Goal: Task Accomplishment & Management: Manage account settings

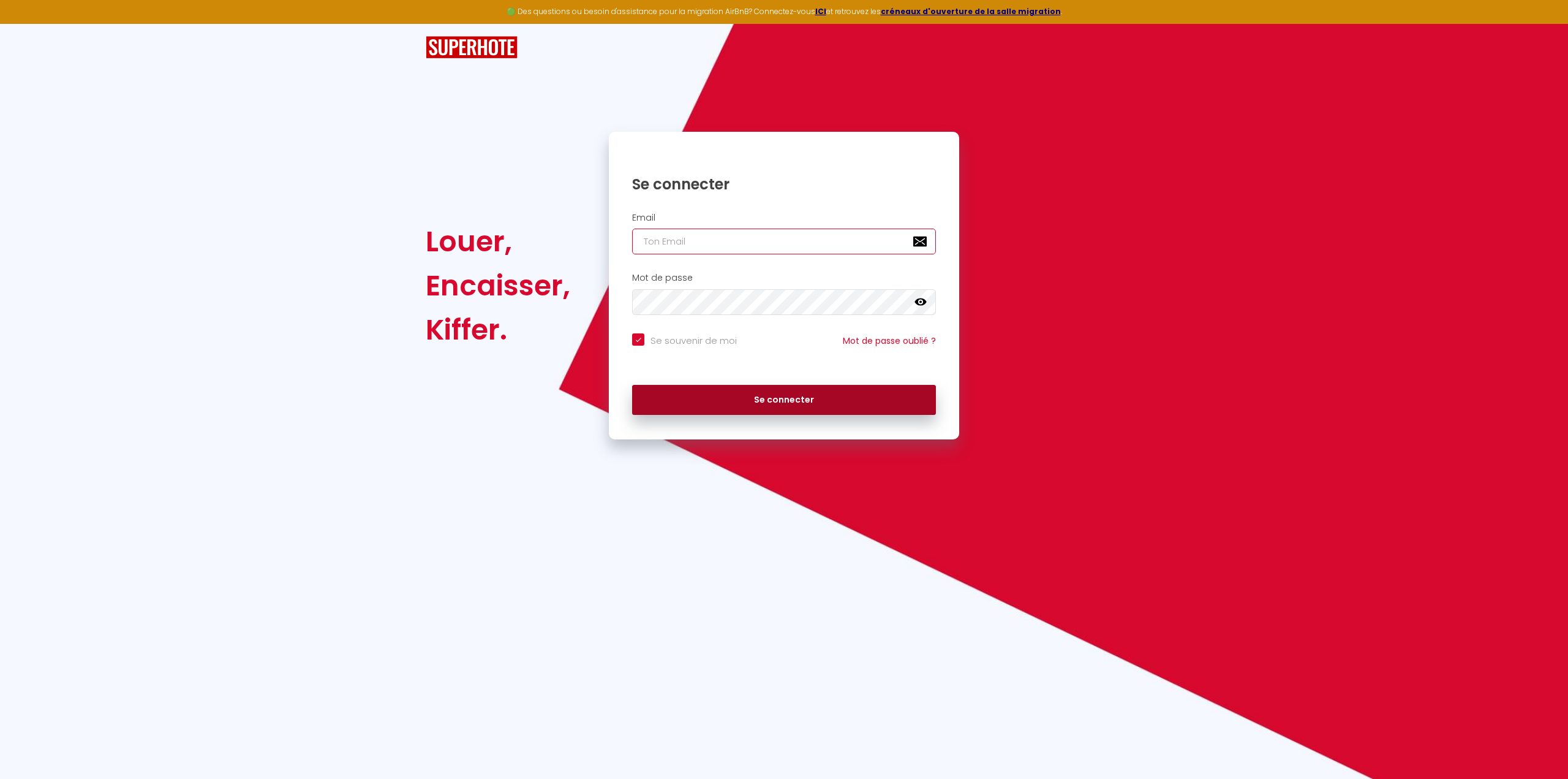
type input "[EMAIL_ADDRESS][PERSON_NAME][DOMAIN_NAME]"
click at [774, 406] on button "Se connecter" at bounding box center [784, 399] width 304 height 30
checkbox input "true"
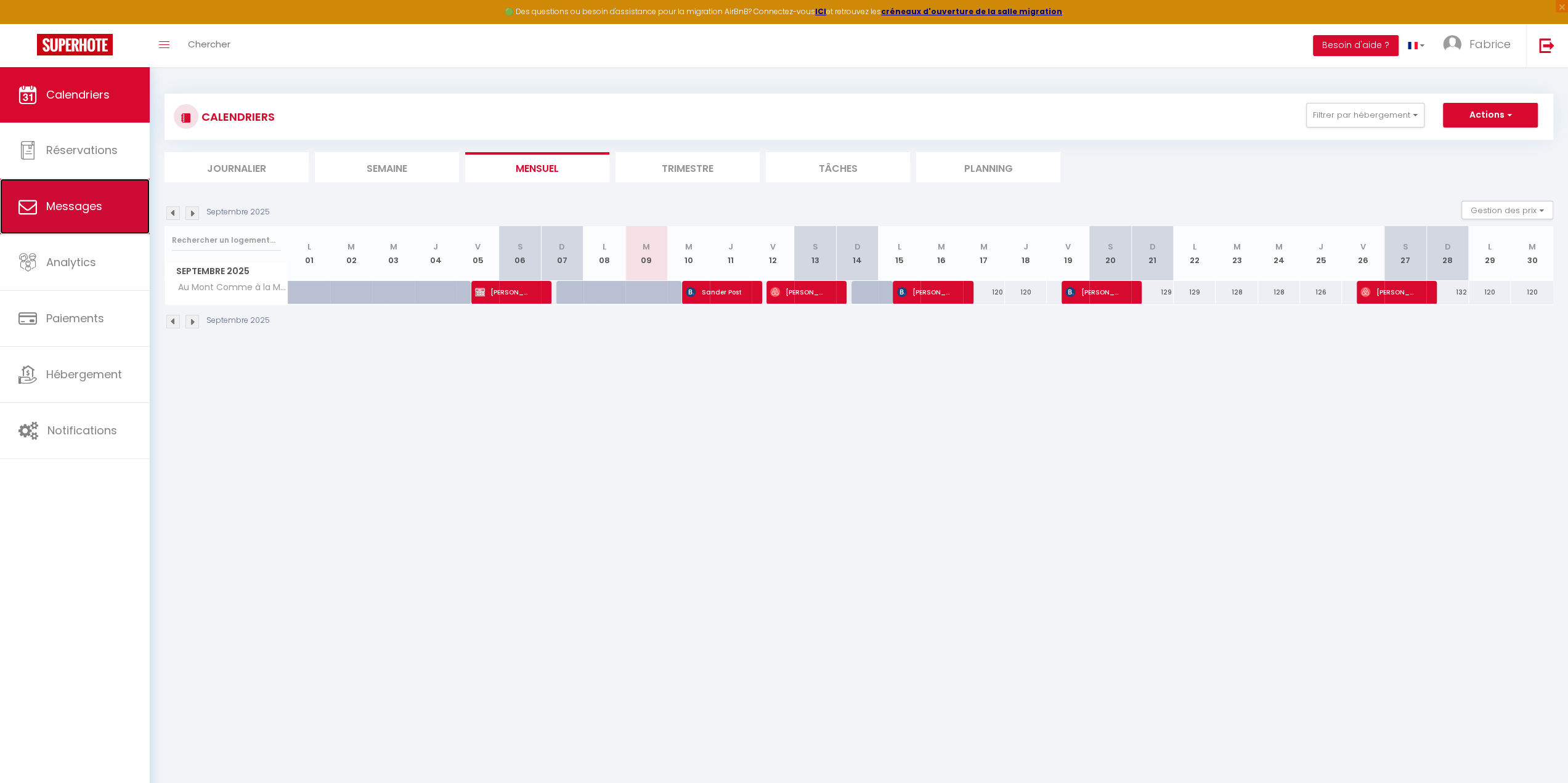
click at [69, 209] on span "Messages" at bounding box center [74, 206] width 56 height 16
select select "message"
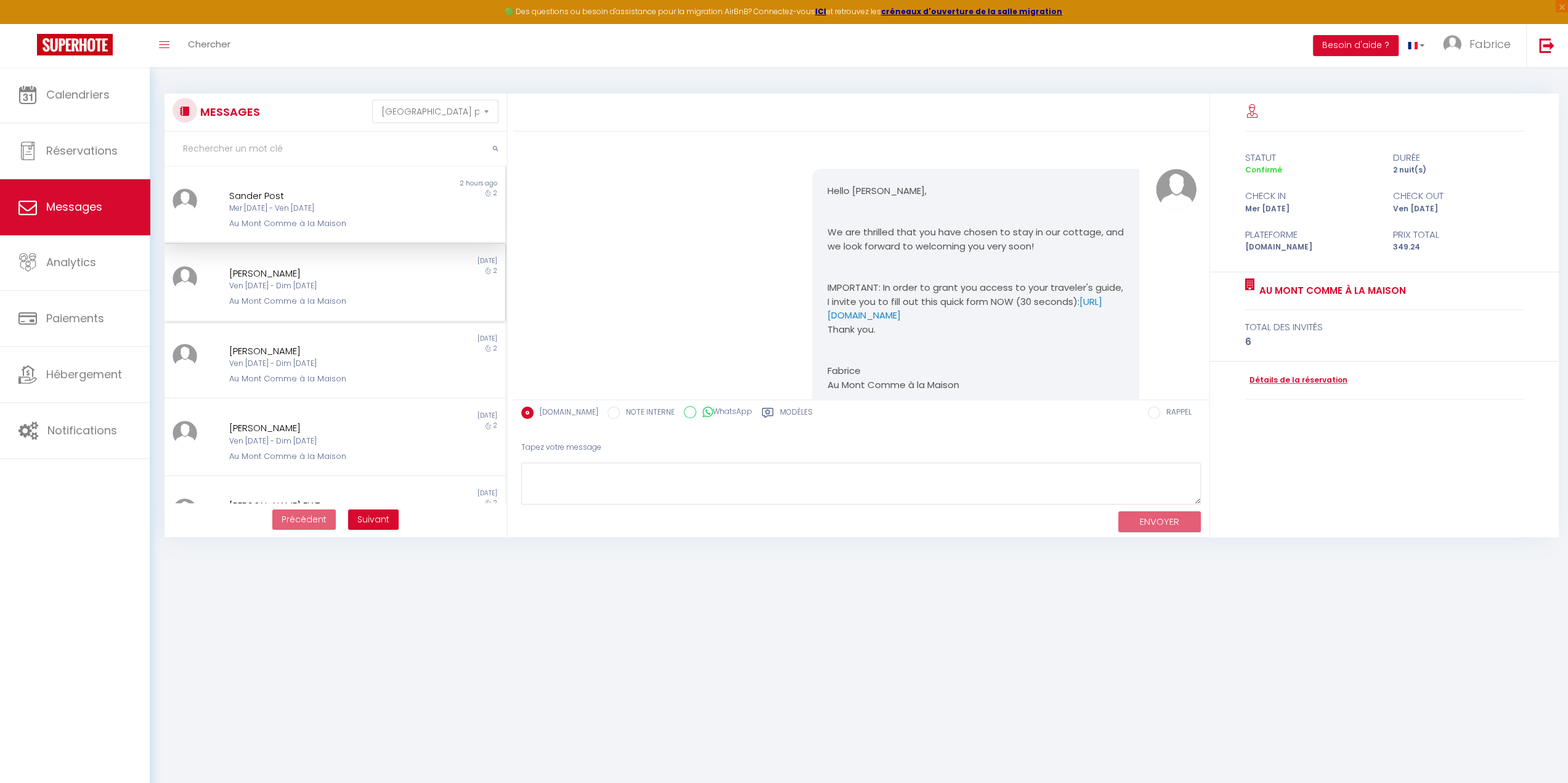
scroll to position [758, 0]
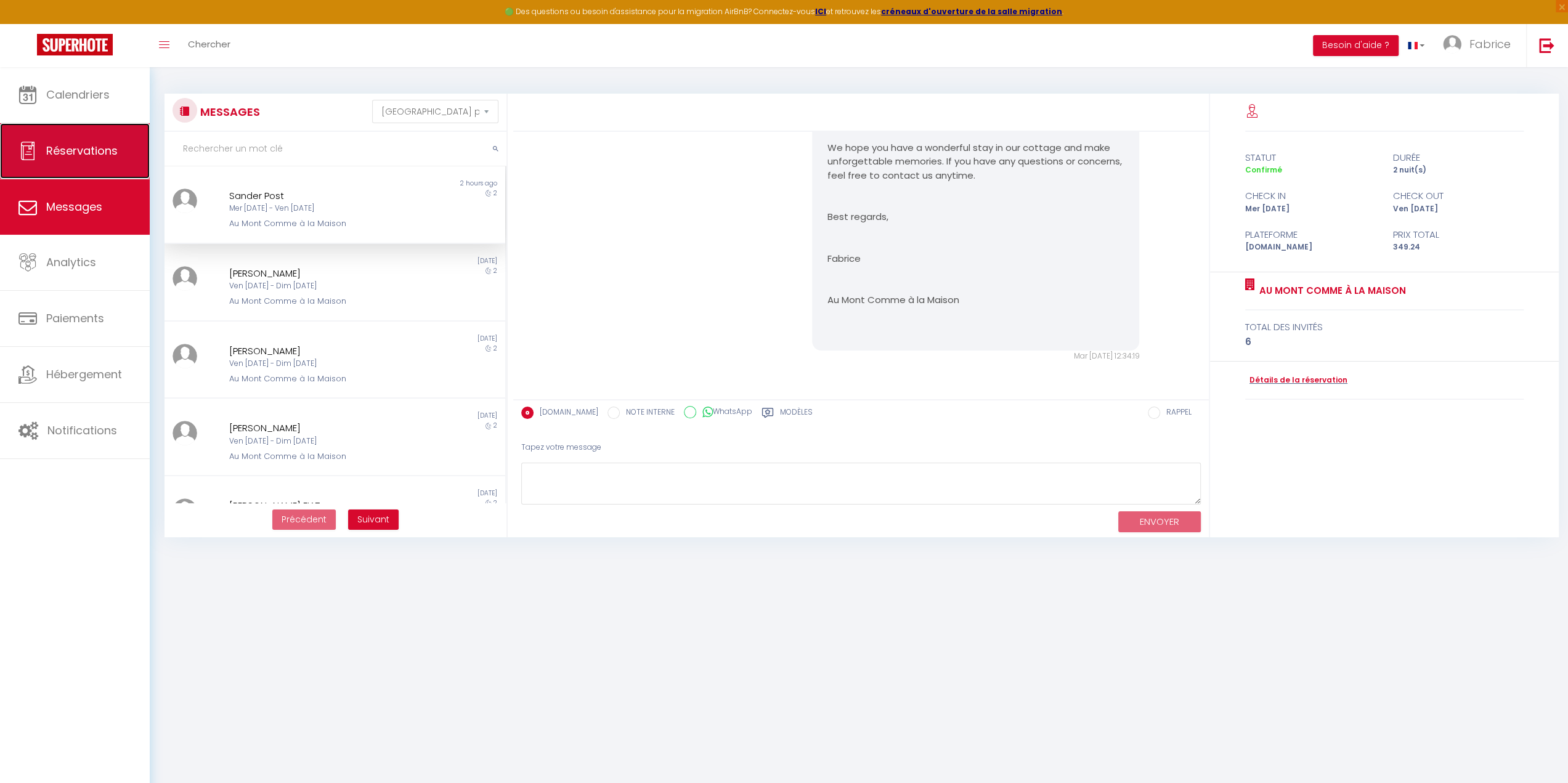
click at [82, 166] on link "Réservations" at bounding box center [74, 151] width 150 height 55
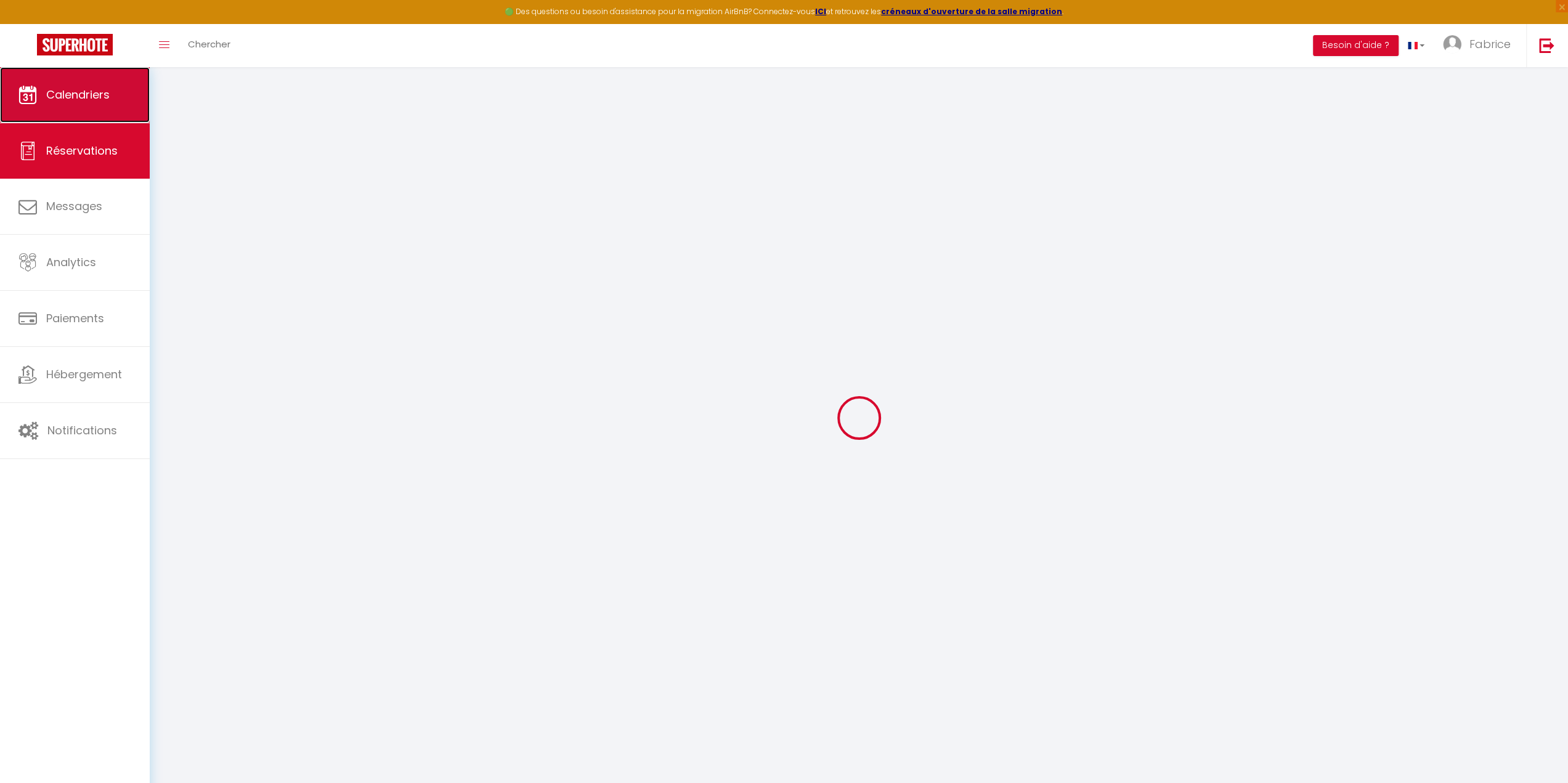
drag, startPoint x: 82, startPoint y: 166, endPoint x: 85, endPoint y: 86, distance: 80.1
click at [85, 86] on link "Calendriers" at bounding box center [74, 95] width 150 height 55
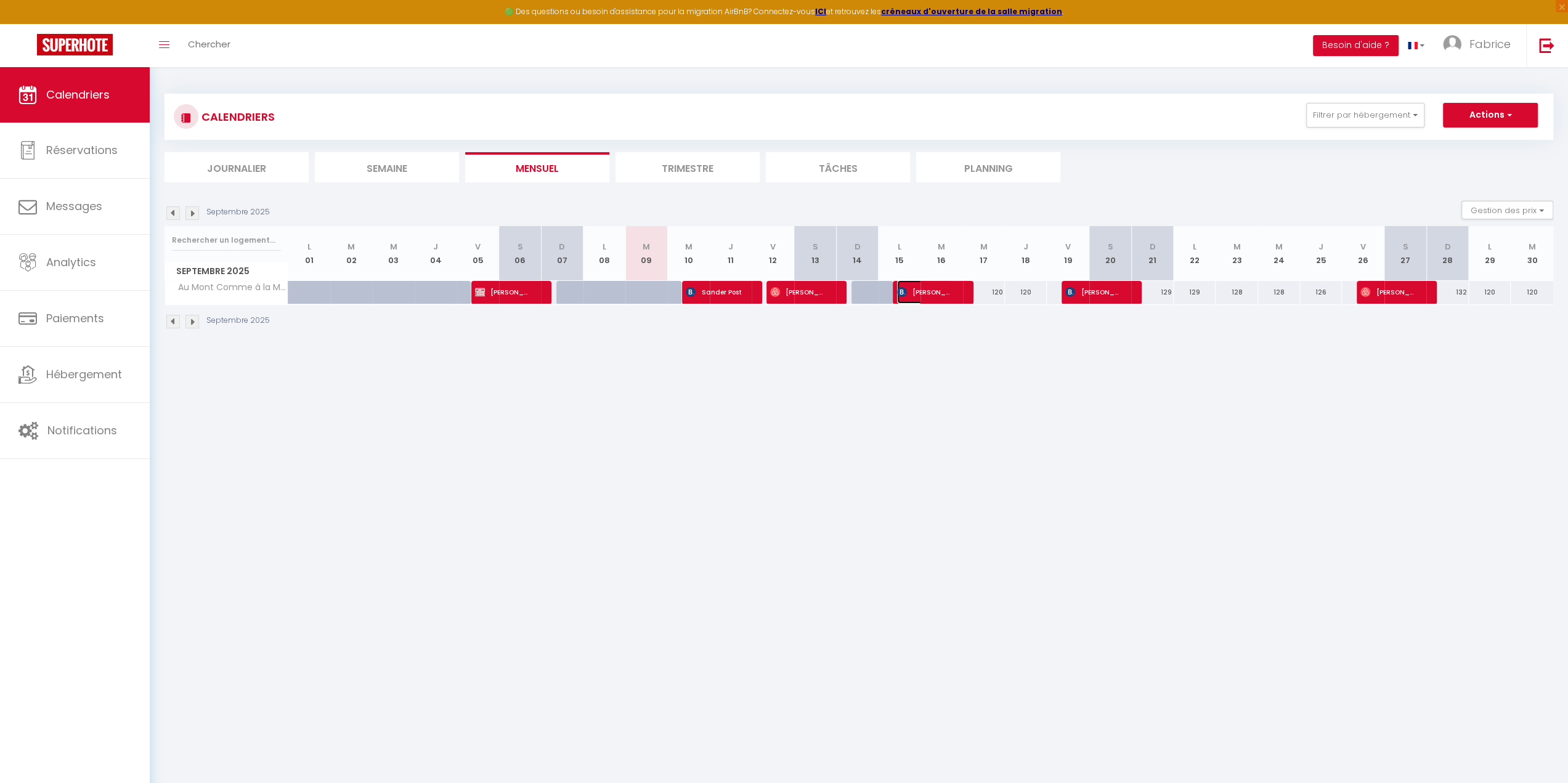
click at [934, 294] on span "[PERSON_NAME] FIAT" at bounding box center [924, 291] width 56 height 23
select select "OK"
select select "KO"
select select "1"
select select "0"
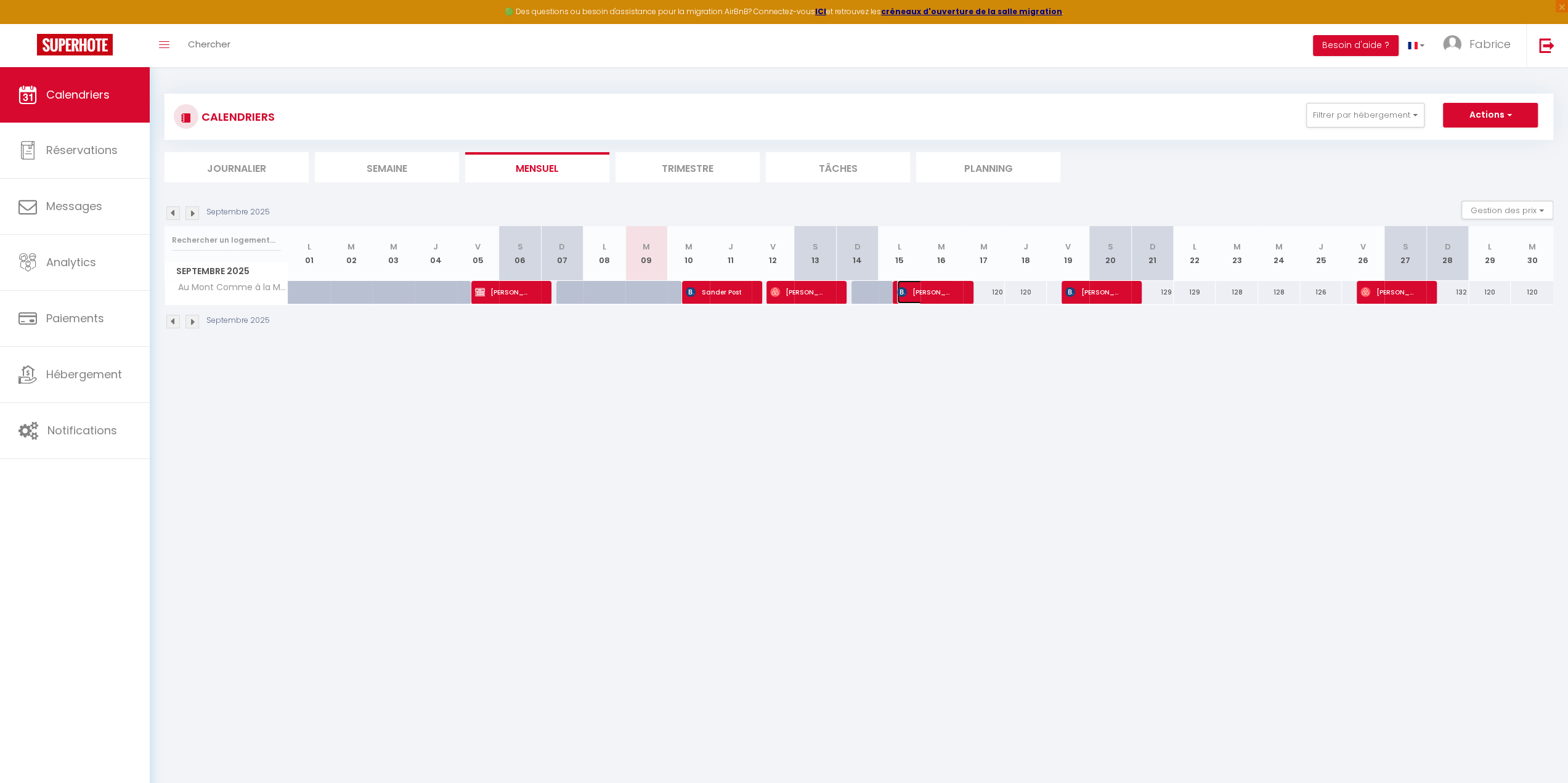
select select "1"
select select
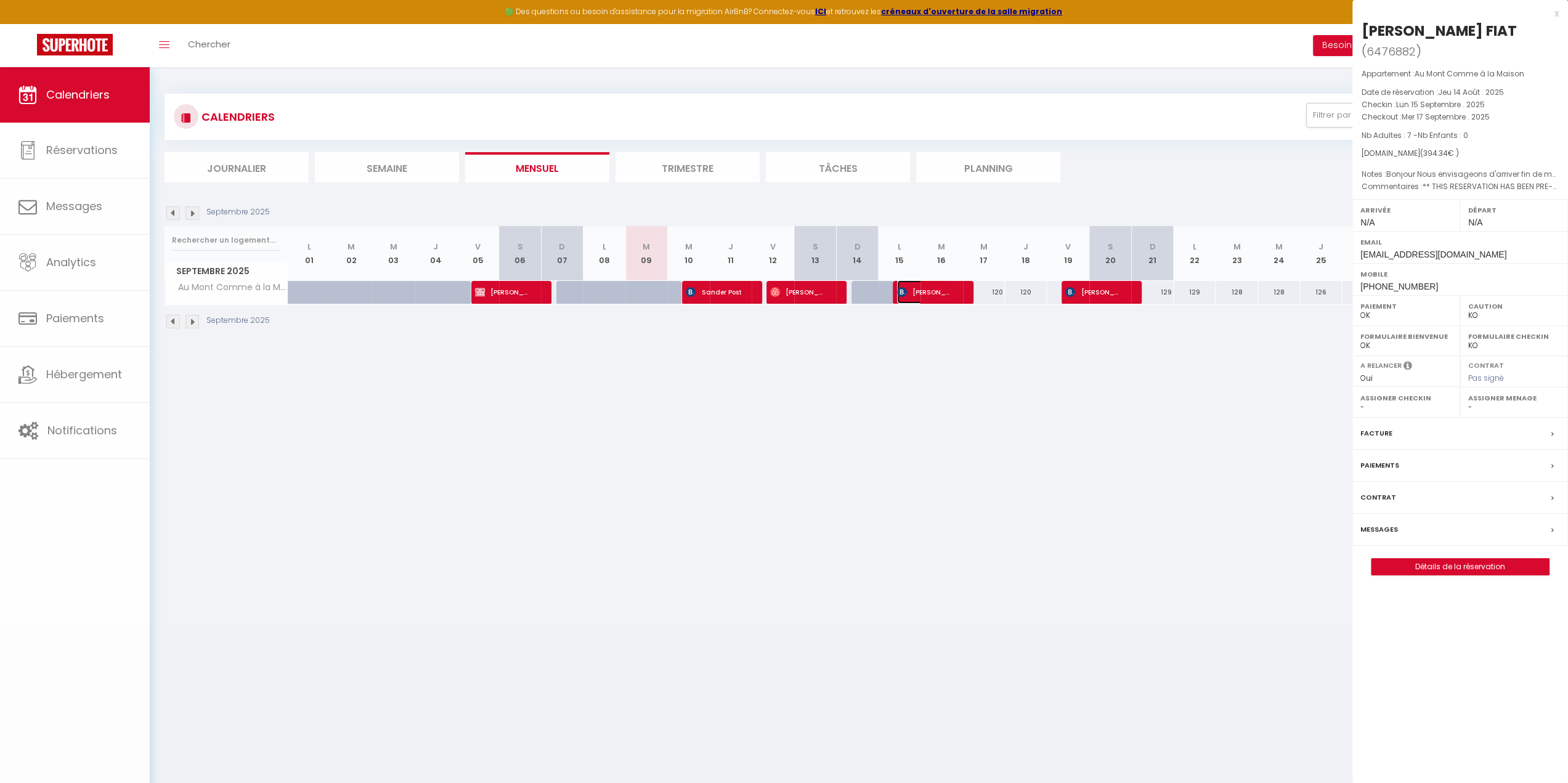
select select "38569"
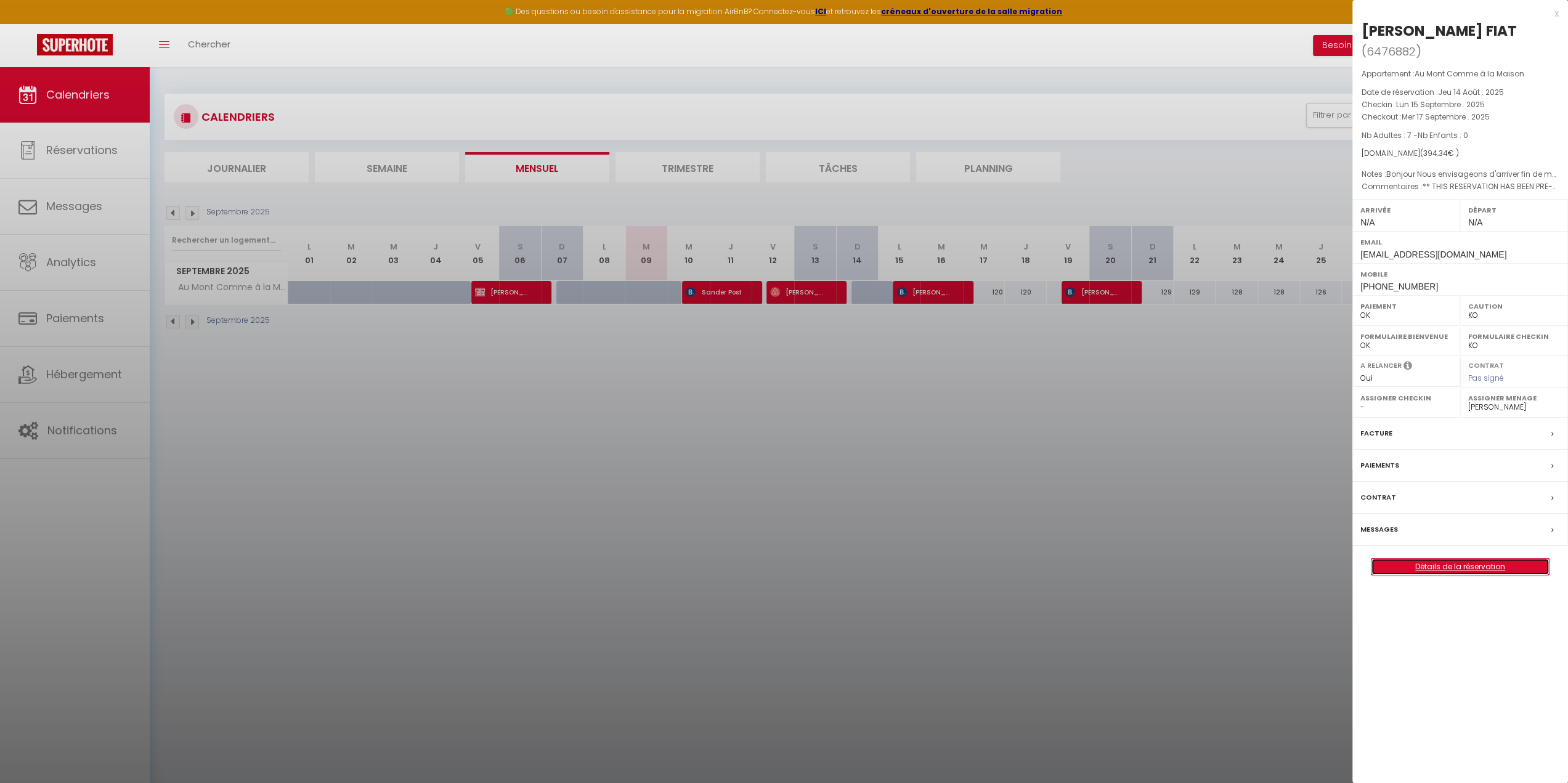
drag, startPoint x: 1462, startPoint y: 548, endPoint x: 1440, endPoint y: 560, distance: 25.1
click at [1462, 559] on link "Détails de la réservation" at bounding box center [1460, 567] width 177 height 16
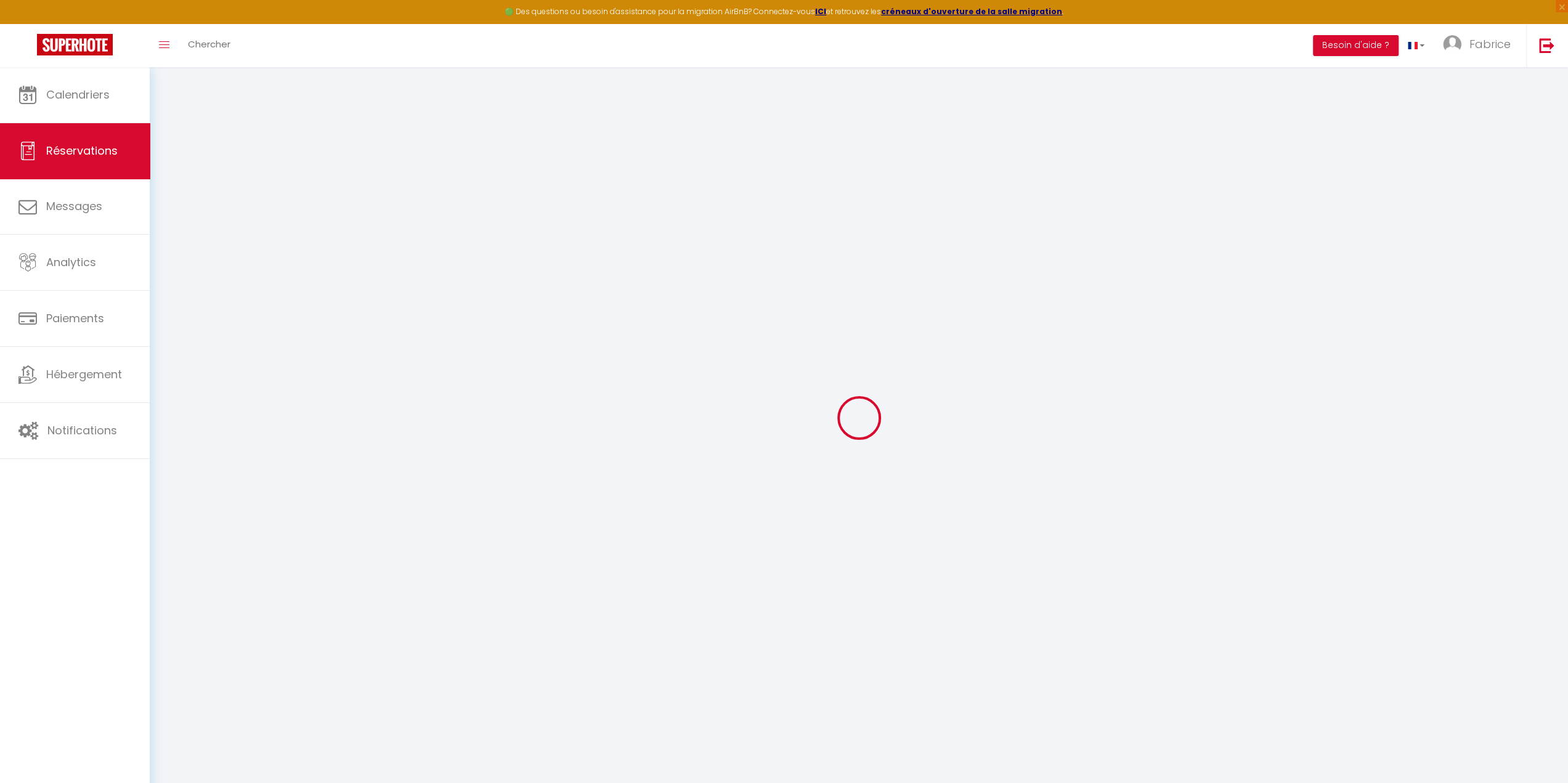
type input "MARIE"
type input "FIAT"
type input "[EMAIL_ADDRESS][DOMAIN_NAME]"
type input "[PHONE_NUMBER]"
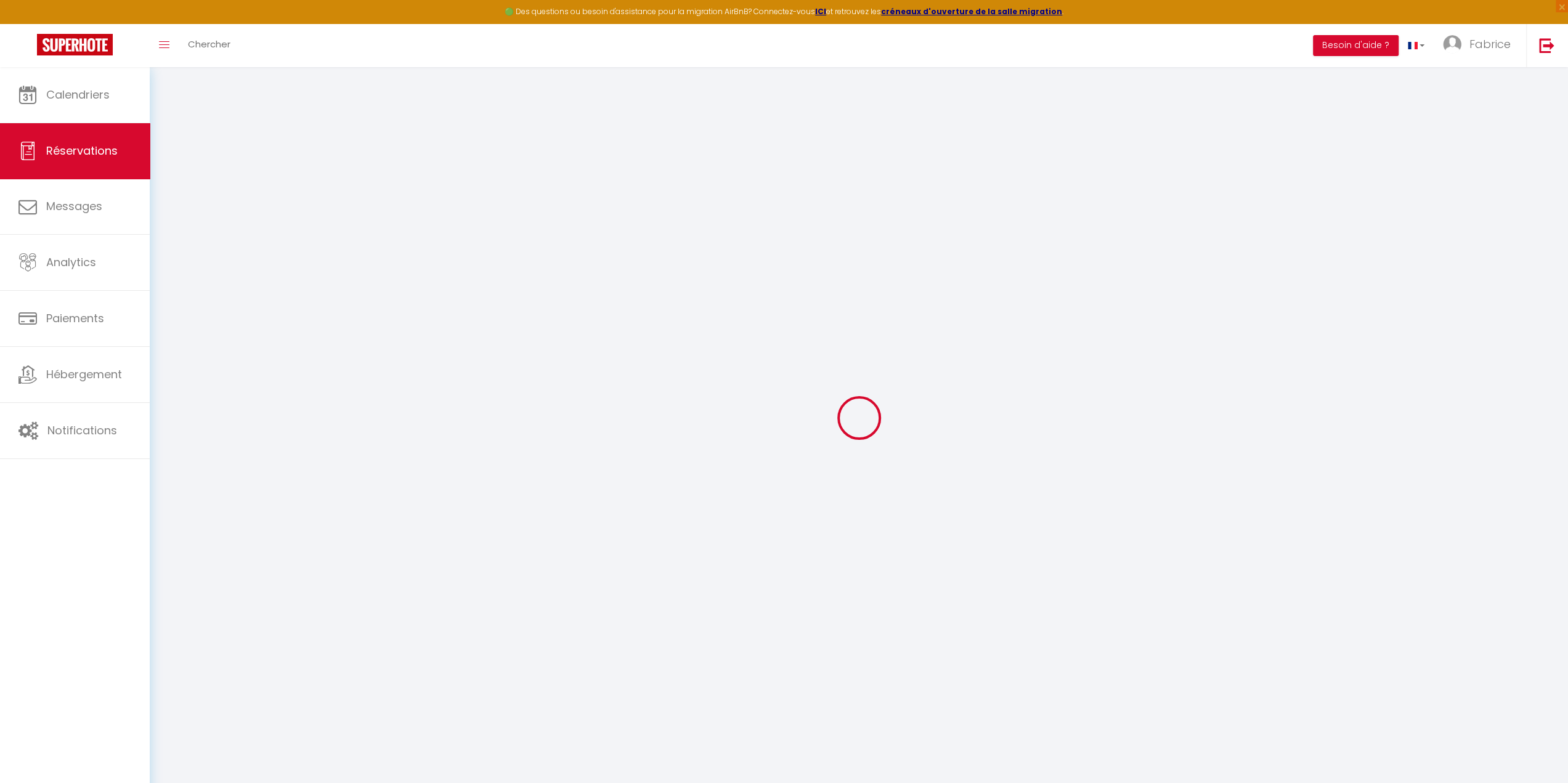
type input "0638233661"
type input "53200"
type input "[STREET_ADDRESS][PERSON_NAME]"
type input "CHATEAU-GONTIER-[GEOGRAPHIC_DATA]"
select select "FR"
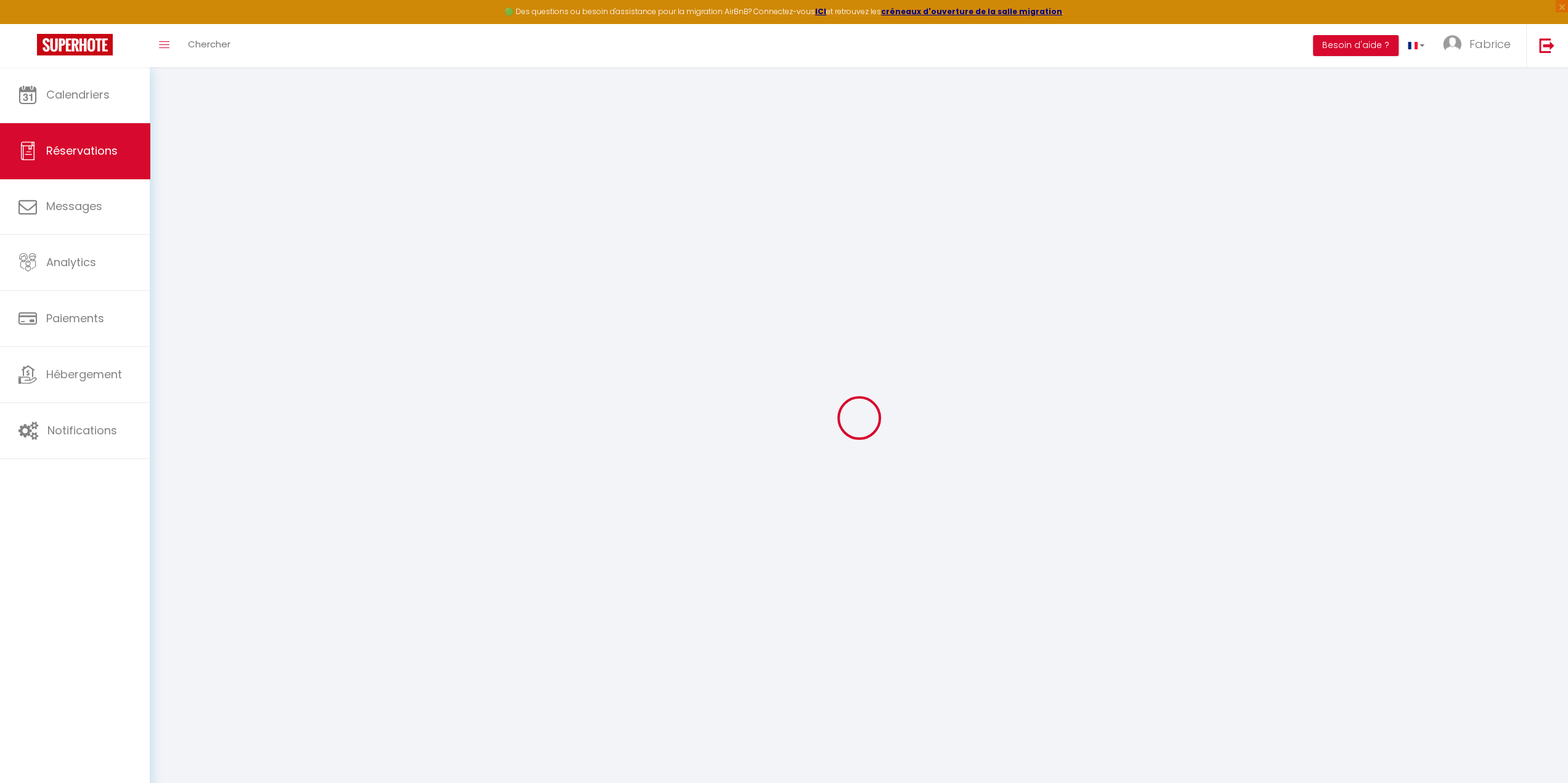
type input "65.11"
type input "5.52"
select select "35807"
select select "1"
select select
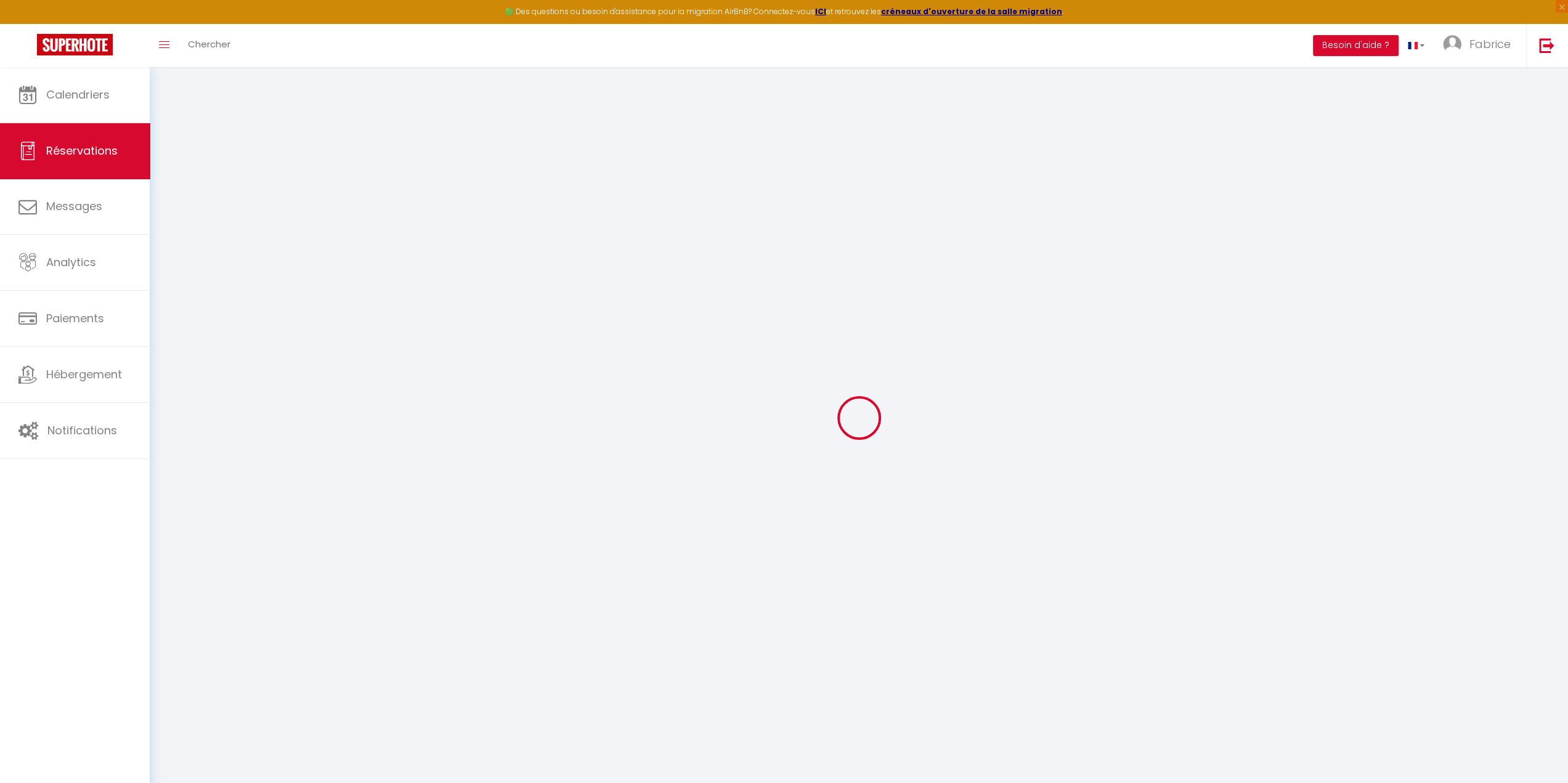
select select
type input "7"
select select "12"
select select
type input "303"
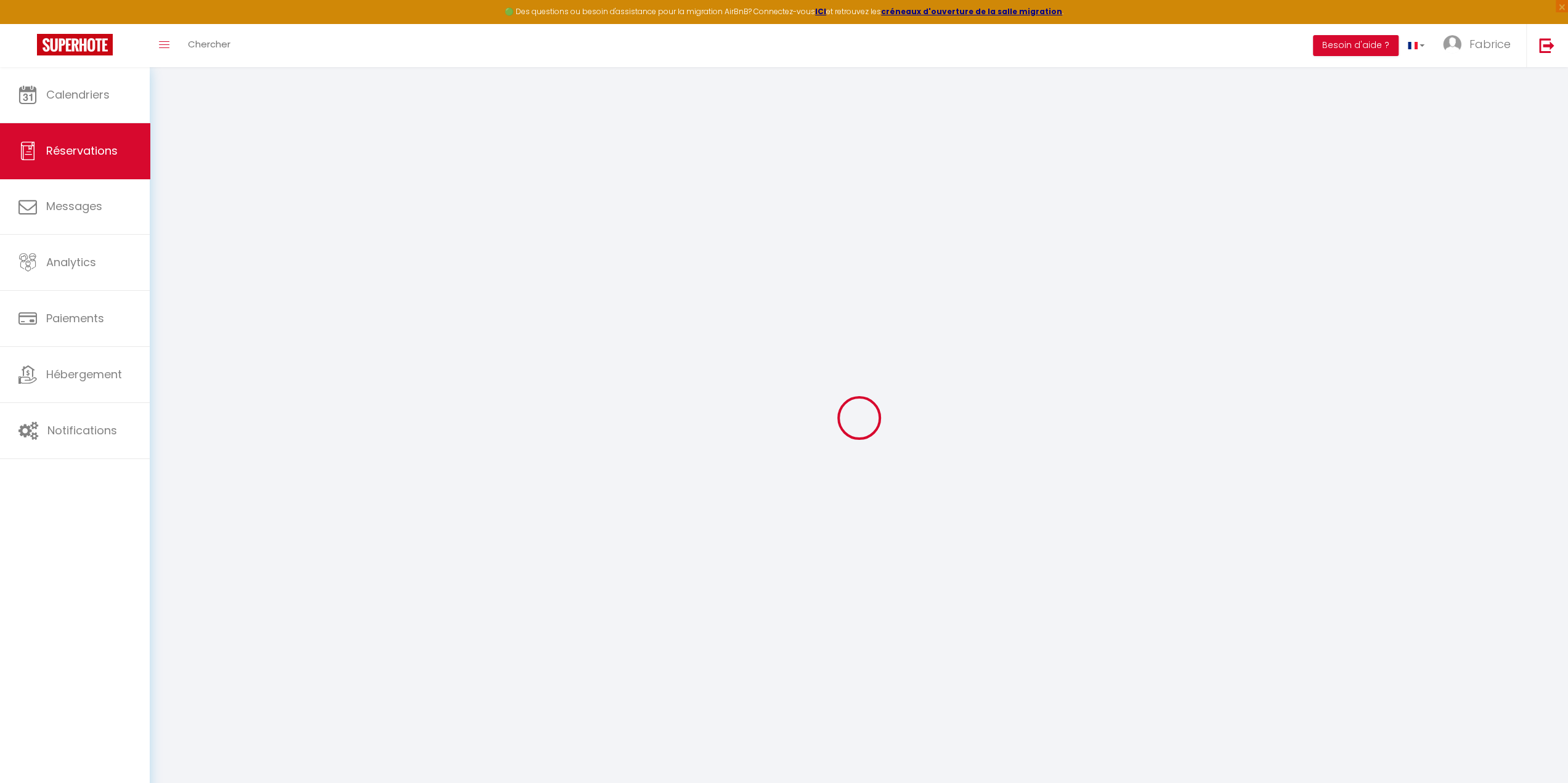
checkbox input "false"
type input "0"
select select "2"
type input "0"
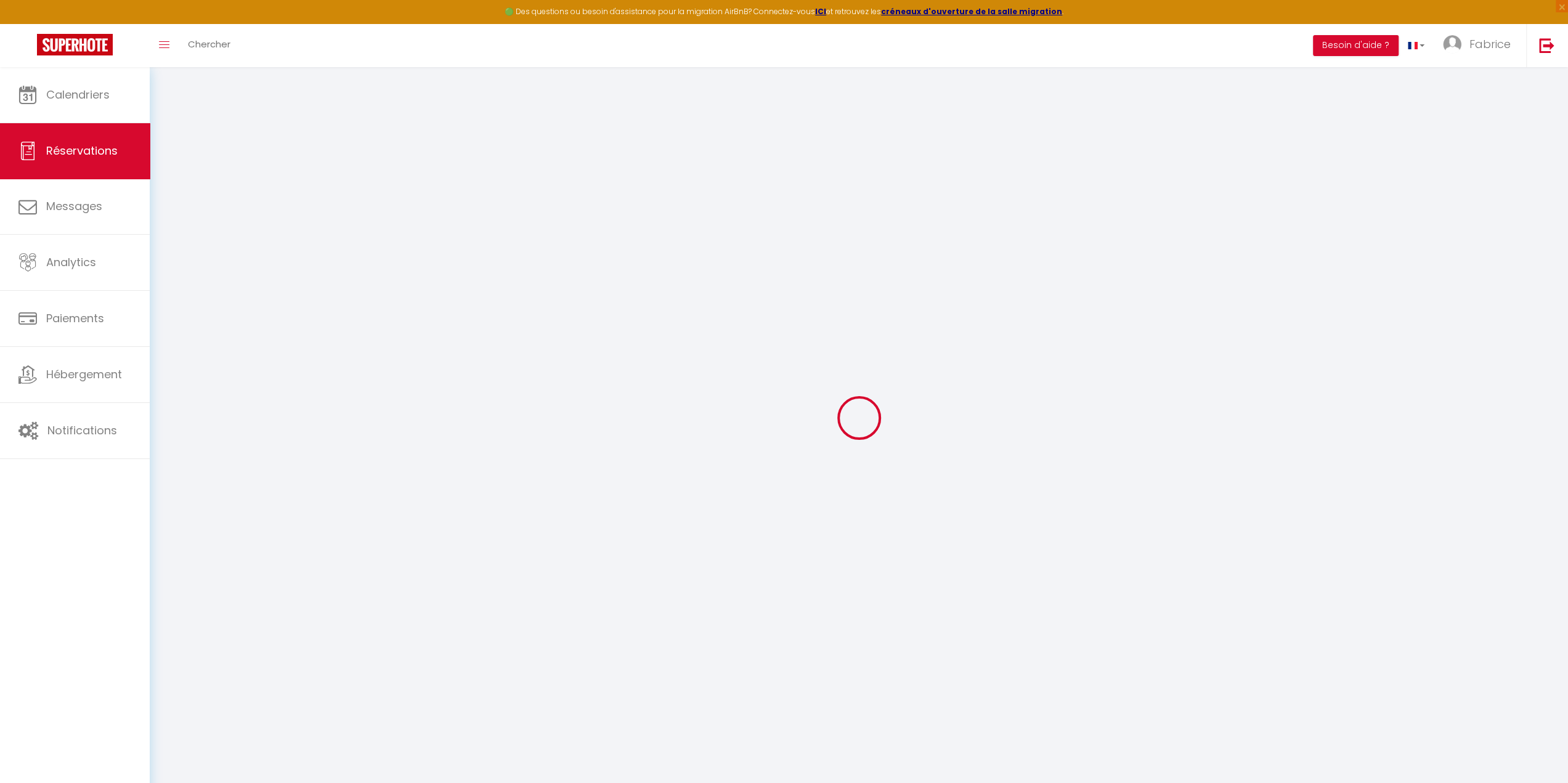
type input "0"
select select
select select "14"
checkbox input "false"
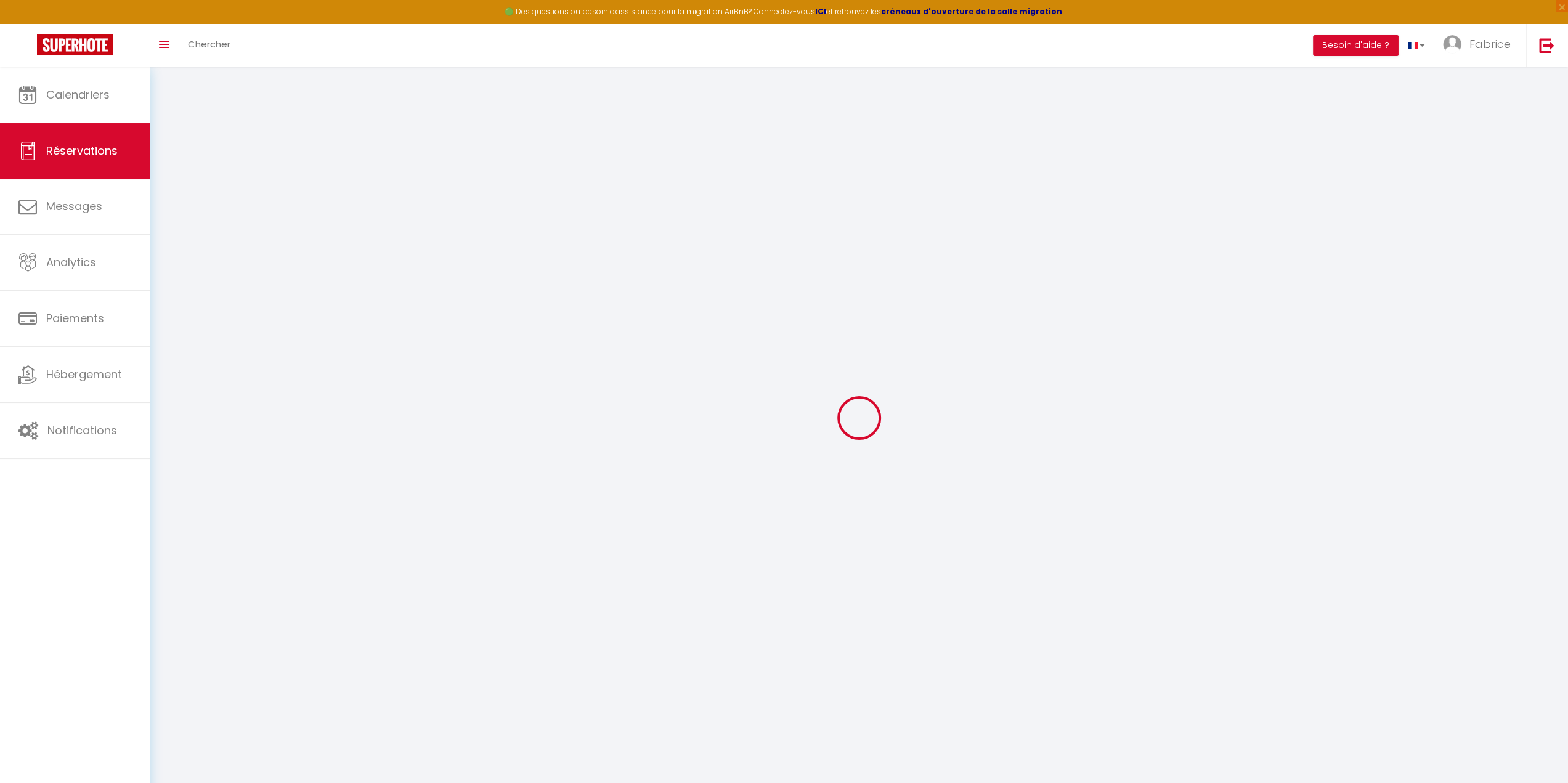
select select
checkbox input "false"
select select
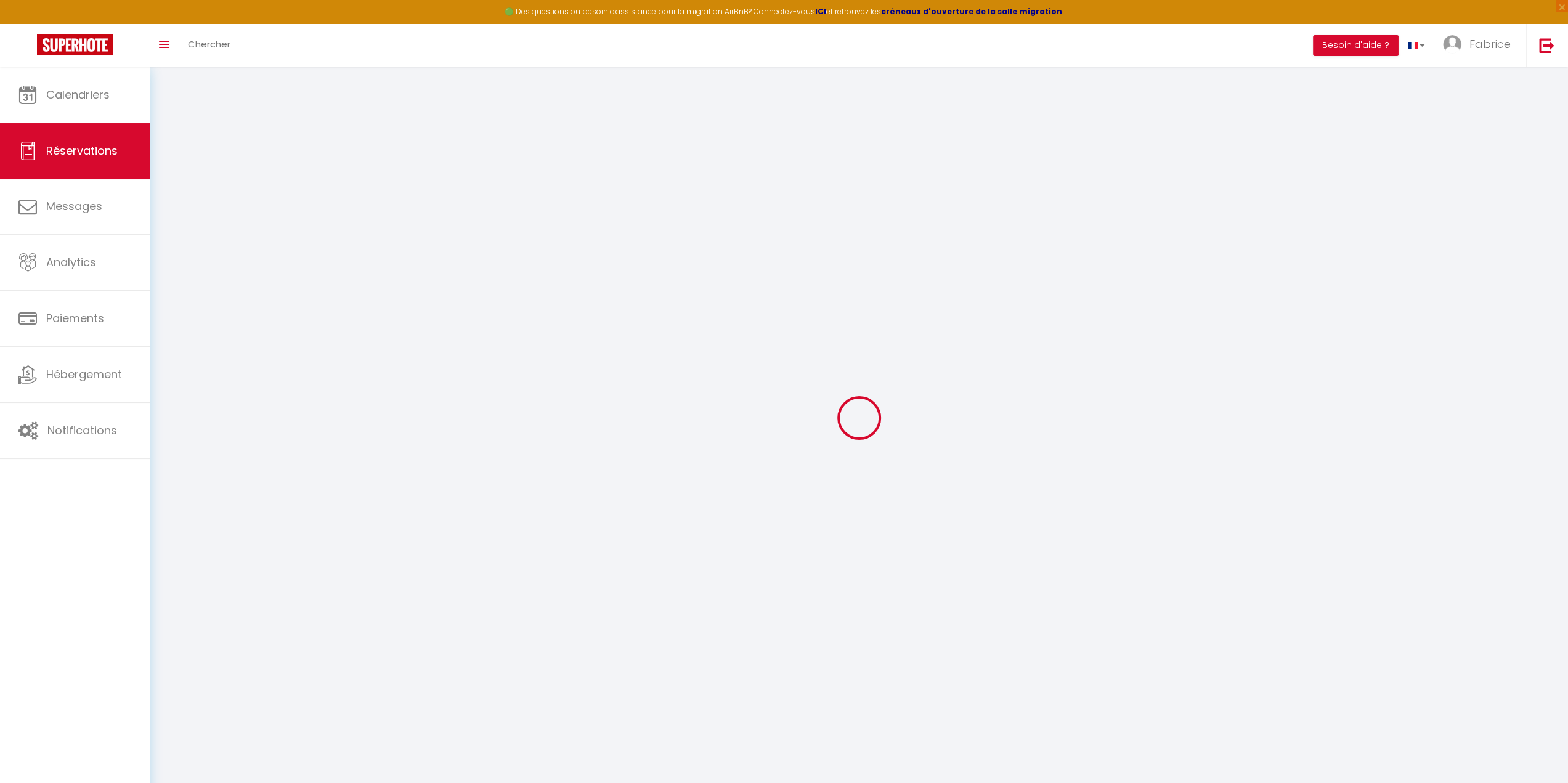
checkbox input "false"
type textarea "Bonjour Nous envisageons d'arriver fin de matinée sur la région et donc voir si…"
type textarea "** THIS RESERVATION HAS BEEN PRE-PAID ** Approximate time of arrival: between 1…"
type input "80"
type input "11.34"
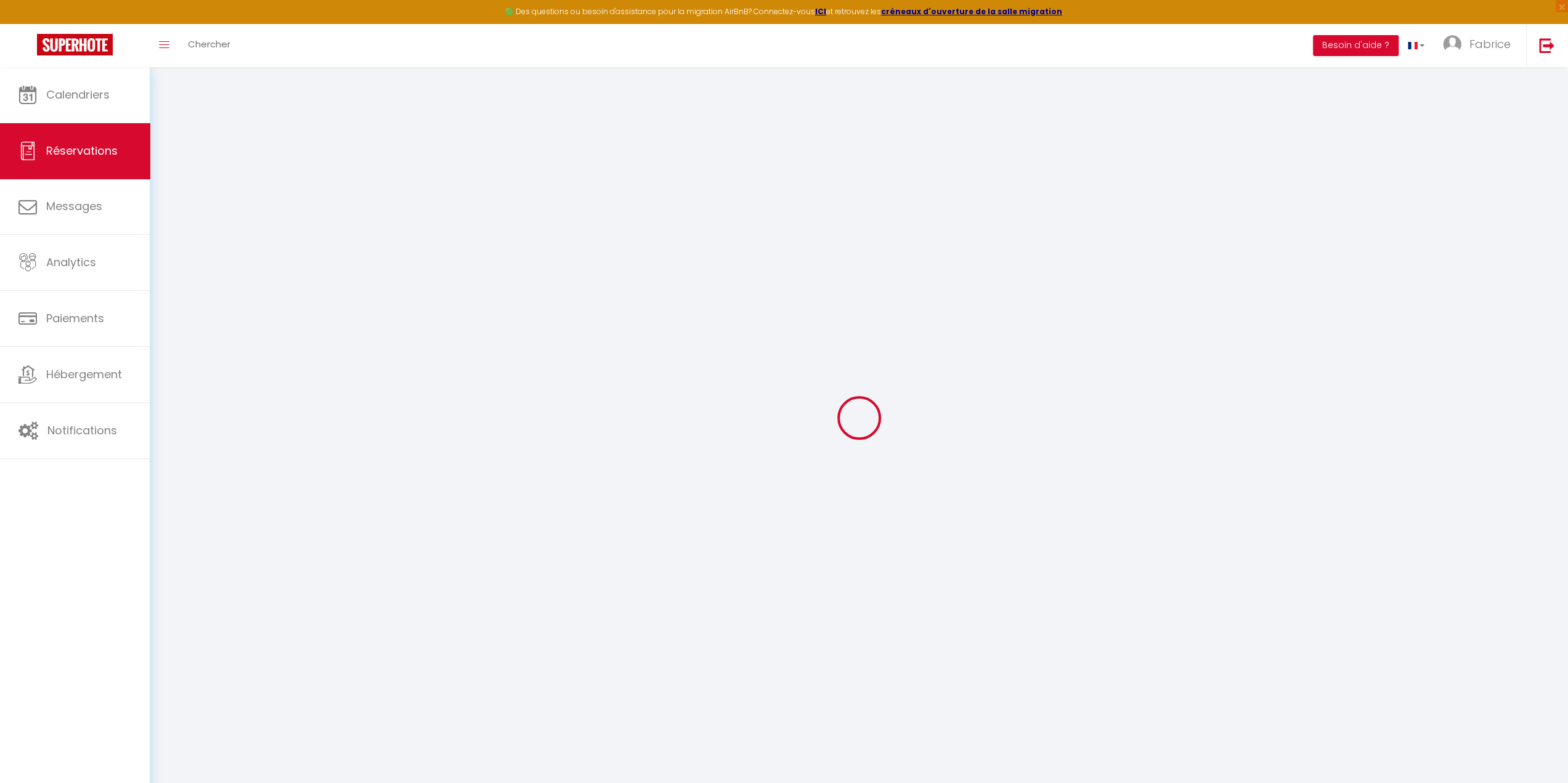
select select
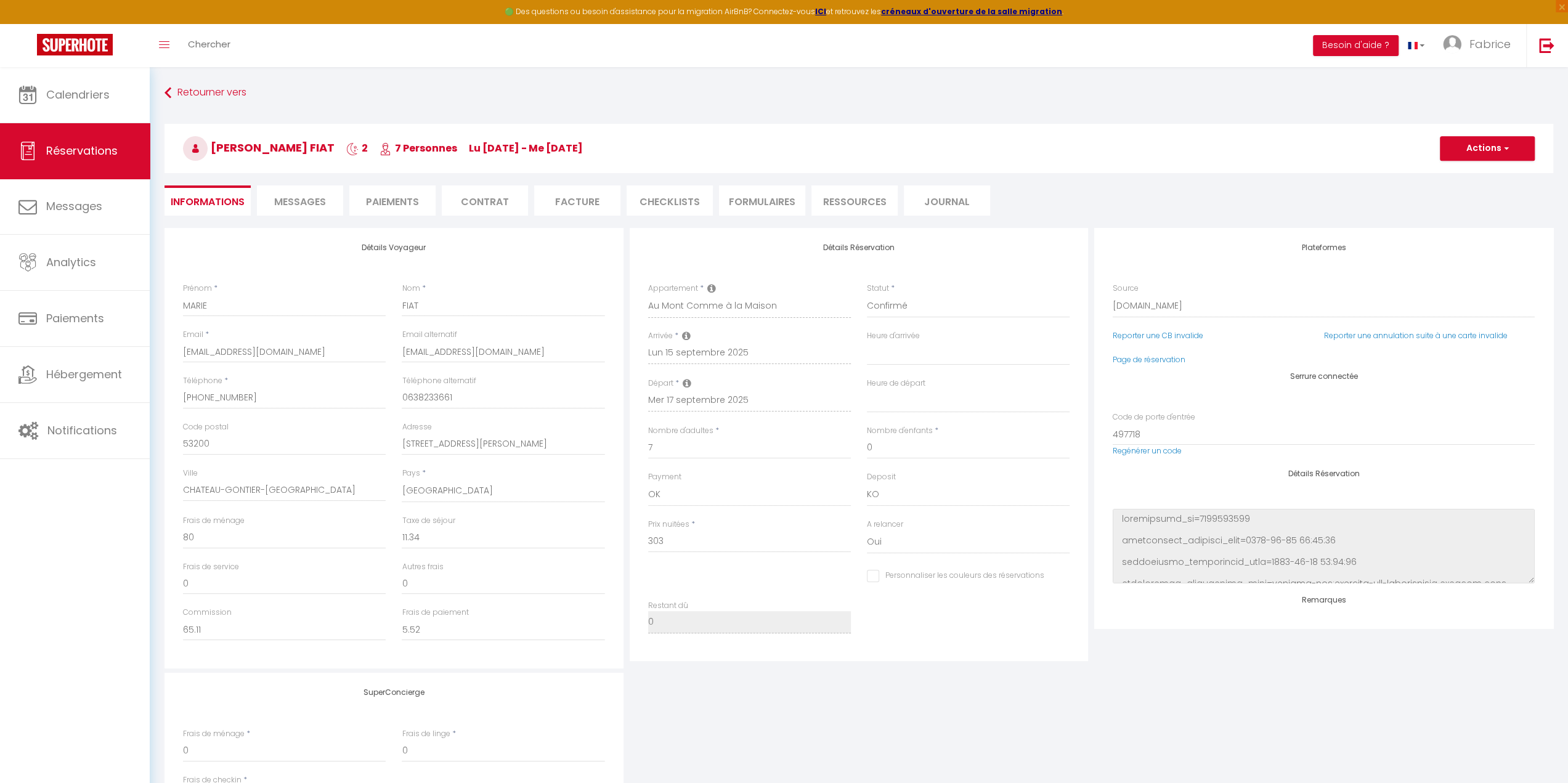
checkbox input "false"
select select
click at [311, 209] on span "Messages" at bounding box center [299, 201] width 52 height 14
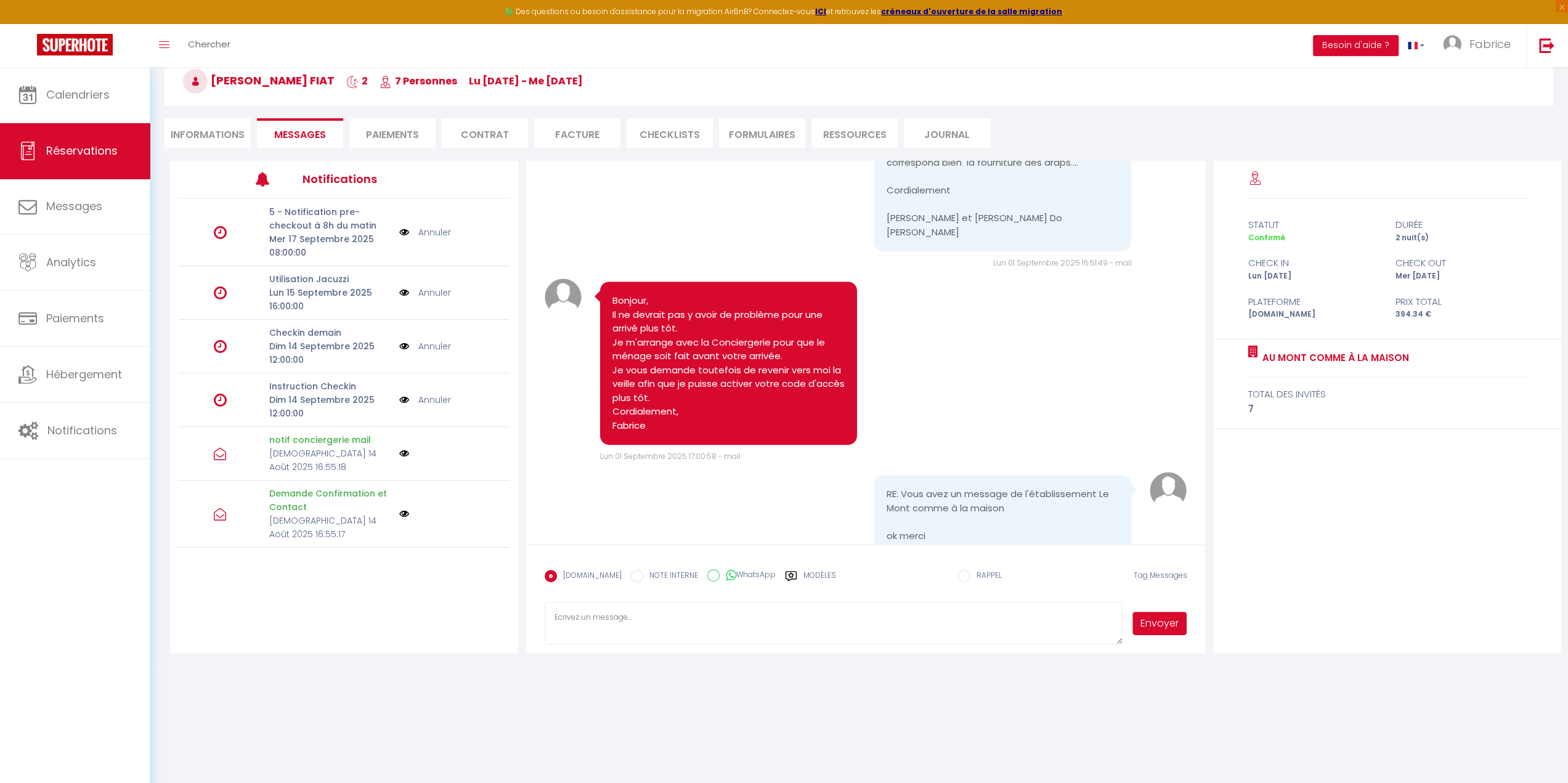
scroll to position [586, 0]
